Goal: Entertainment & Leisure: Browse casually

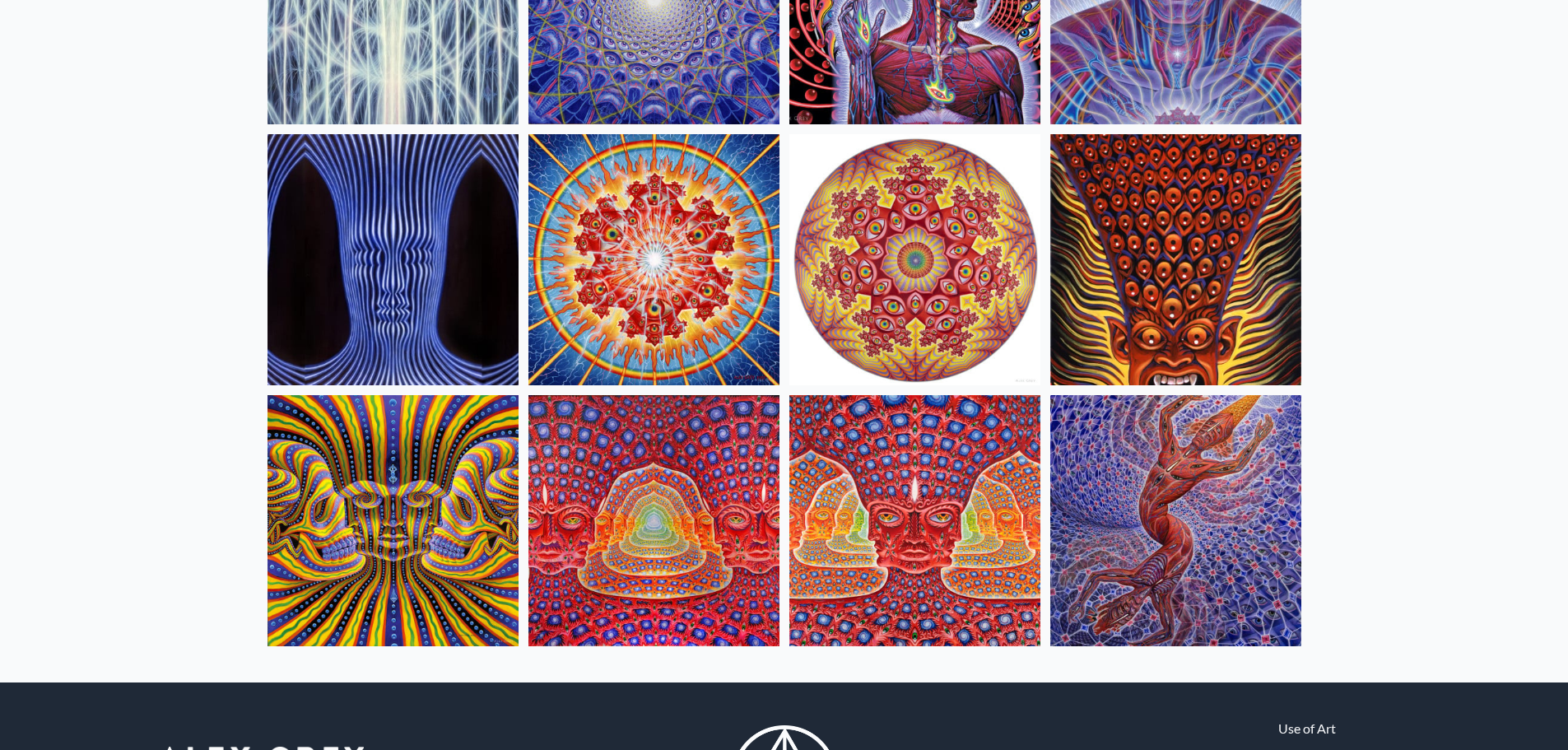
scroll to position [695, 0]
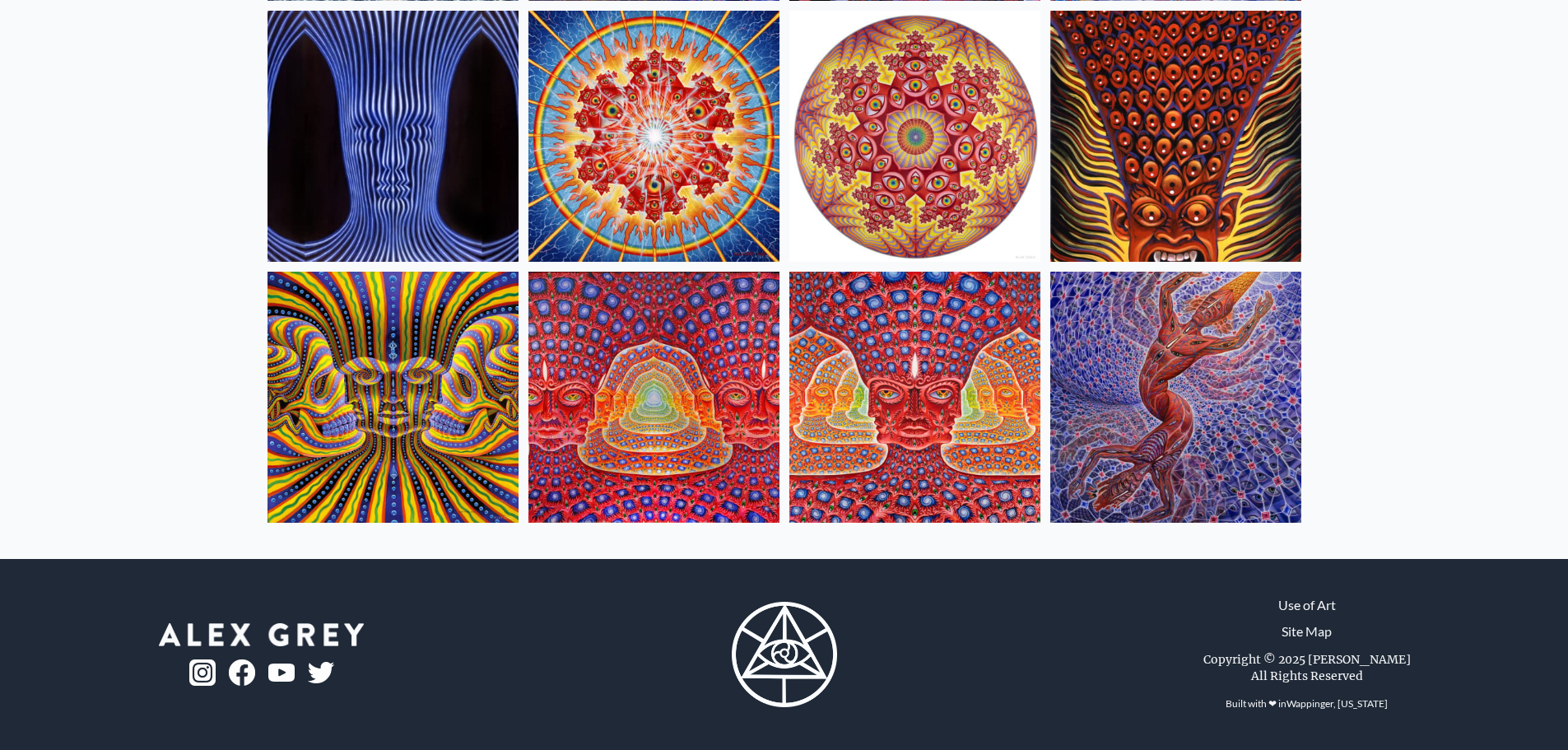
click at [940, 463] on img at bounding box center [915, 397] width 251 height 251
click at [486, 428] on img at bounding box center [393, 397] width 251 height 251
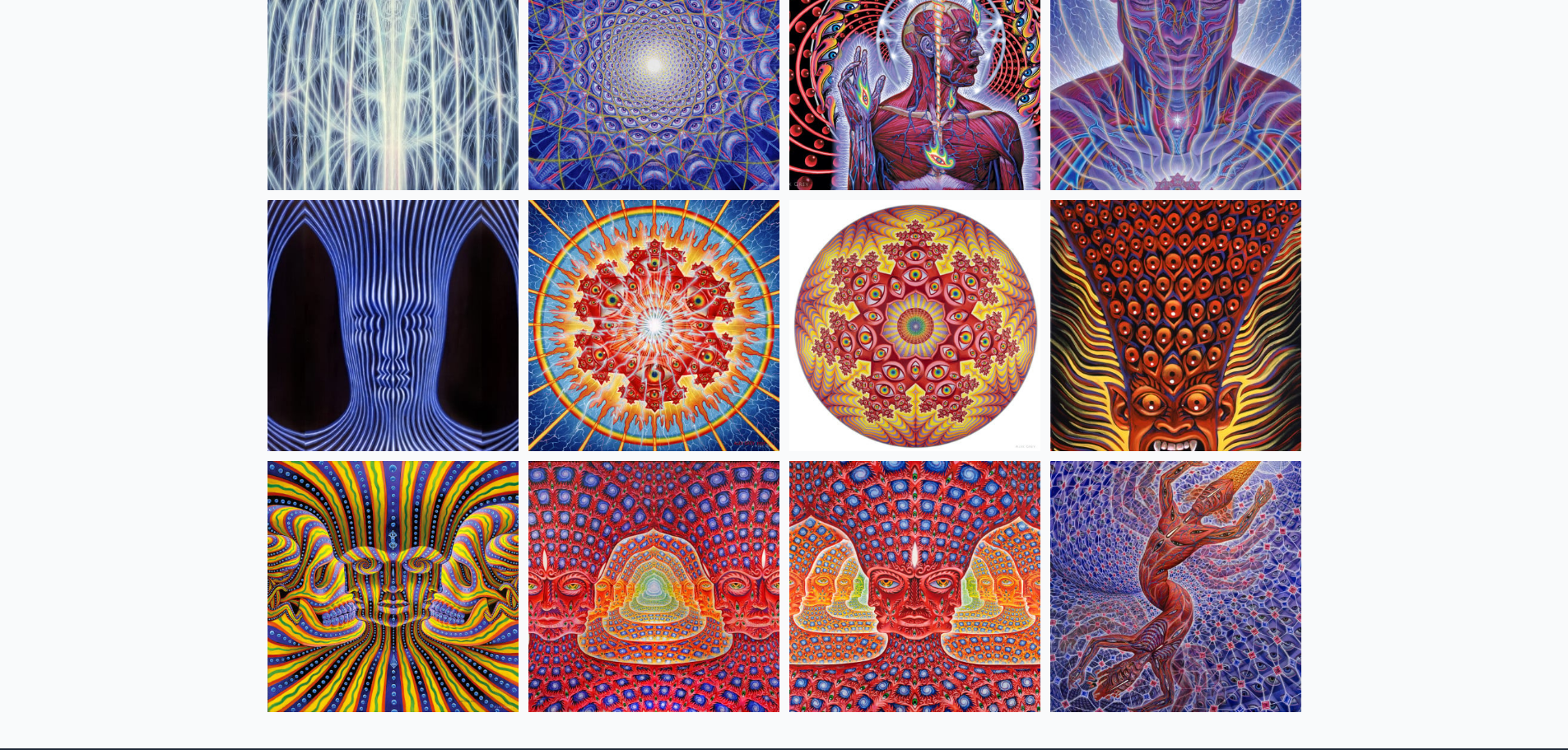
scroll to position [448, 0]
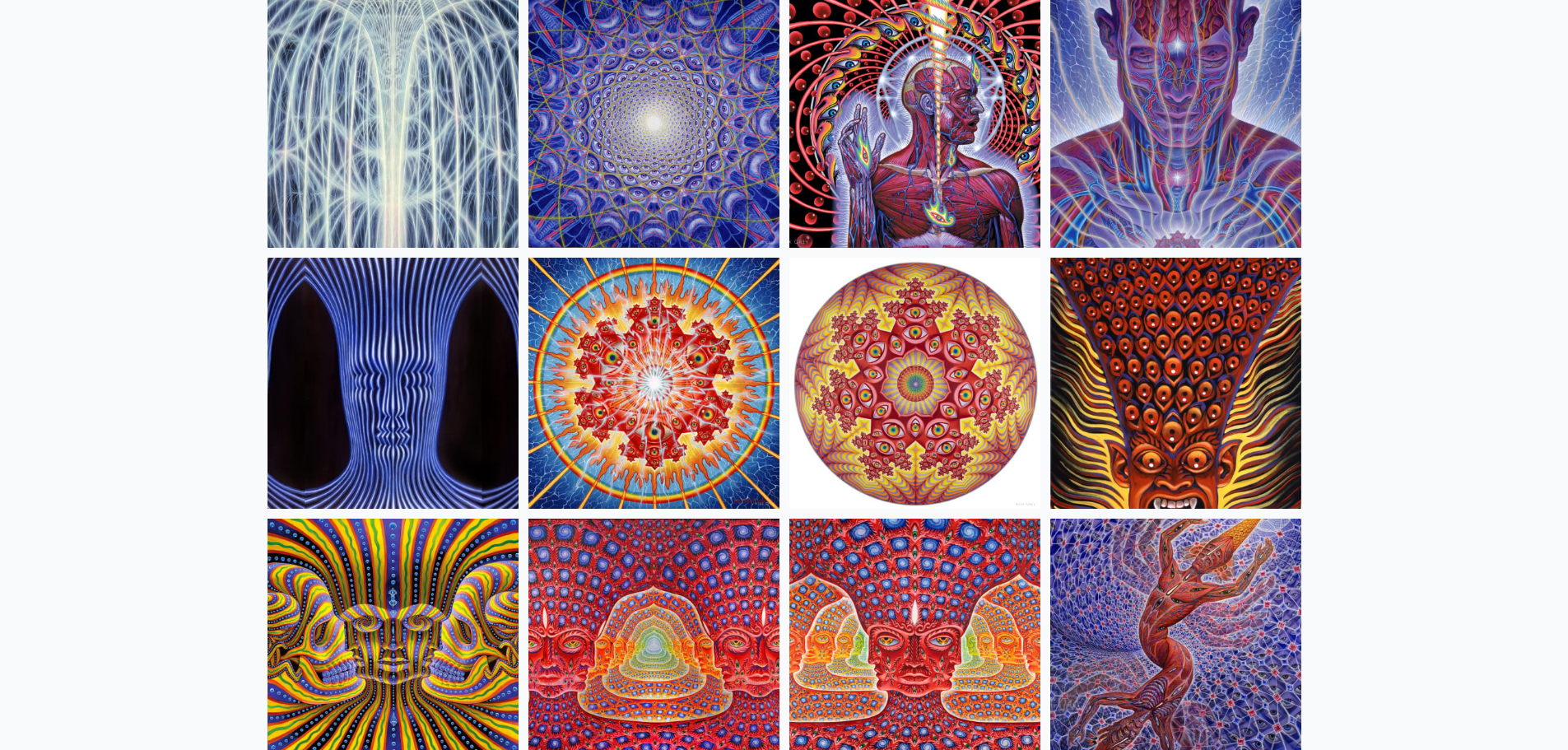
click at [1148, 375] on img at bounding box center [1176, 383] width 251 height 251
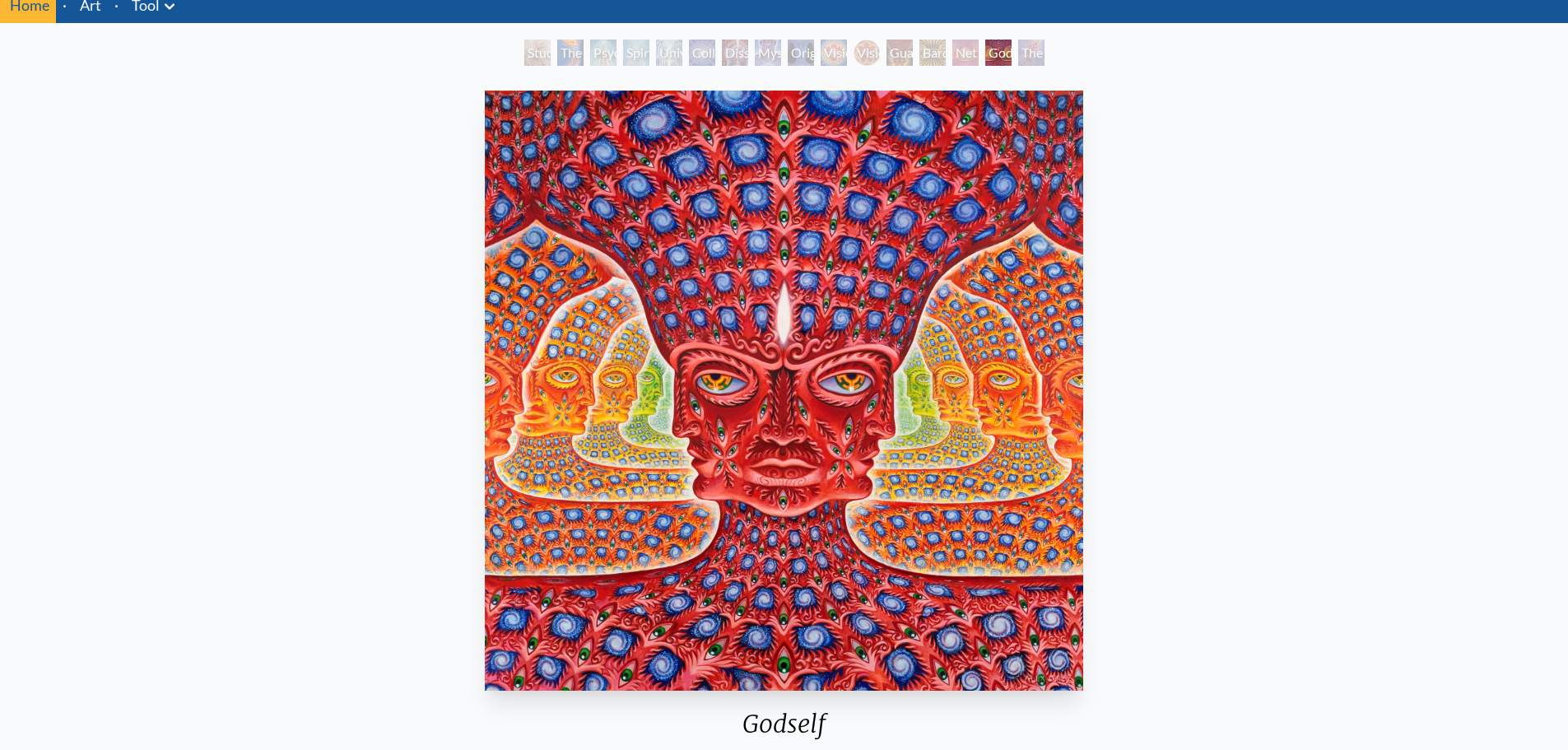
scroll to position [83, 0]
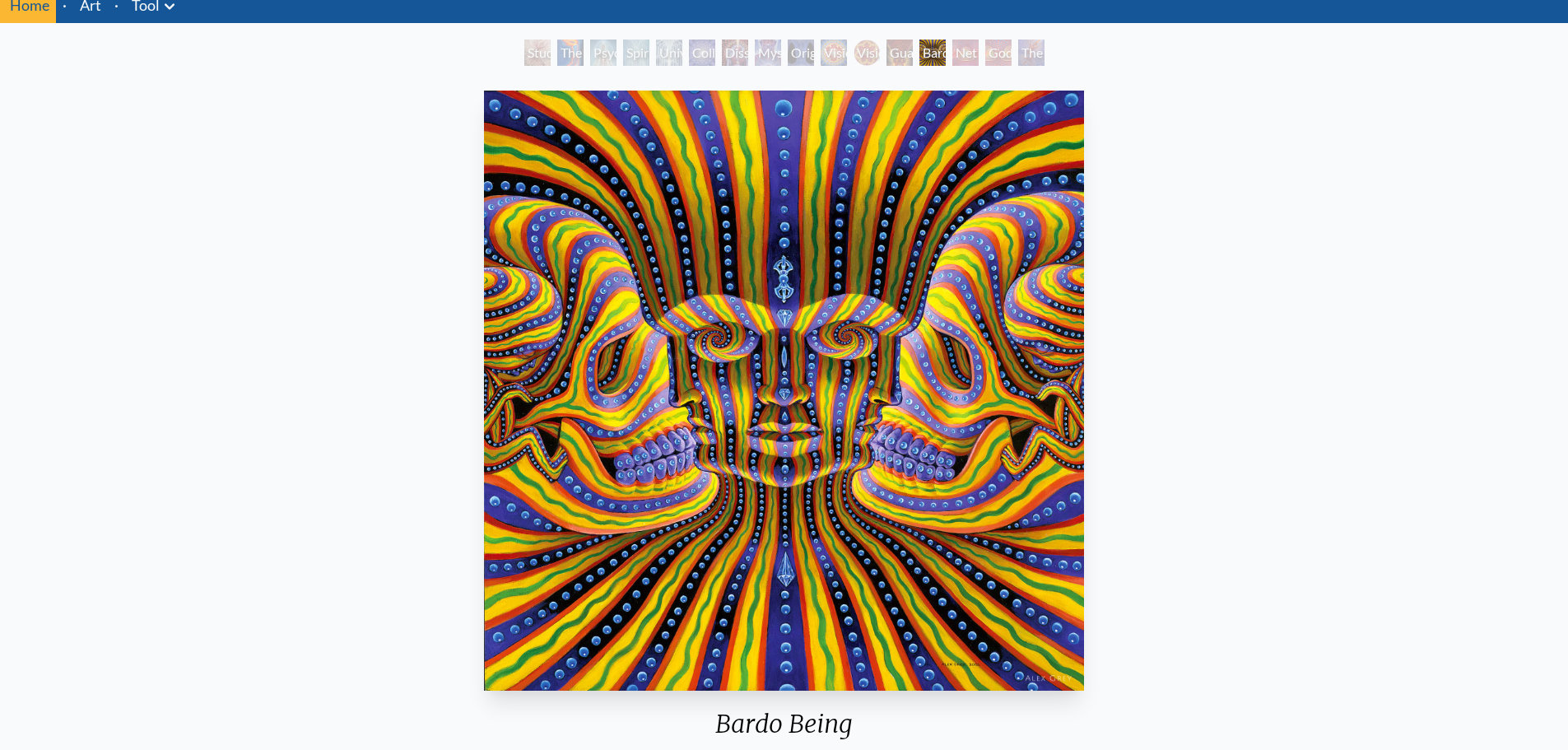
scroll to position [83, 0]
